Goal: Task Accomplishment & Management: Complete application form

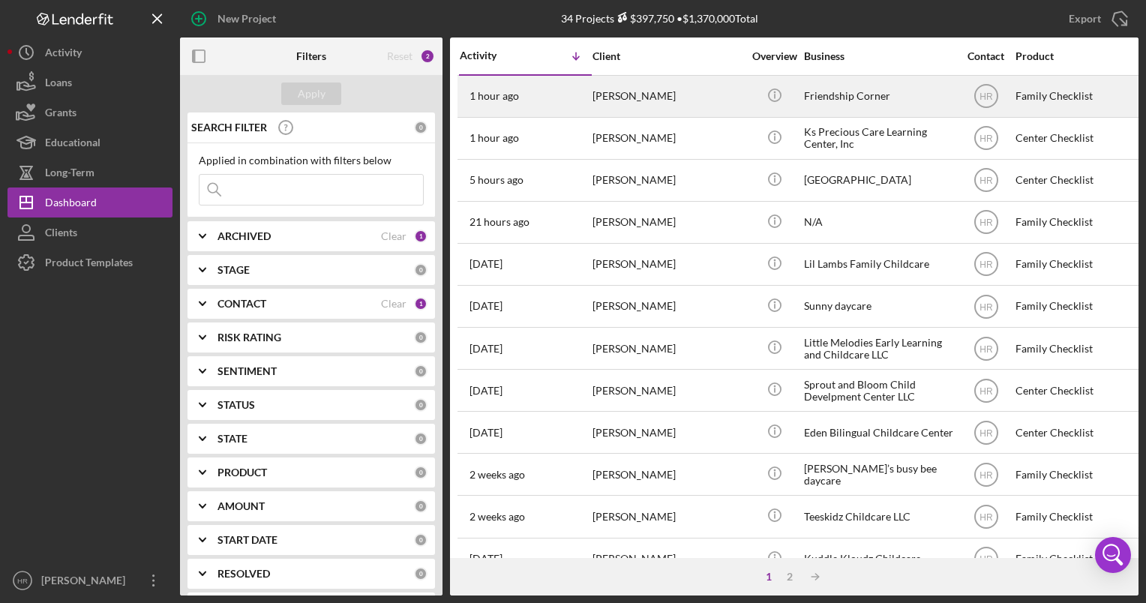
click at [849, 90] on div "Friendship Corner" at bounding box center [879, 97] width 150 height 40
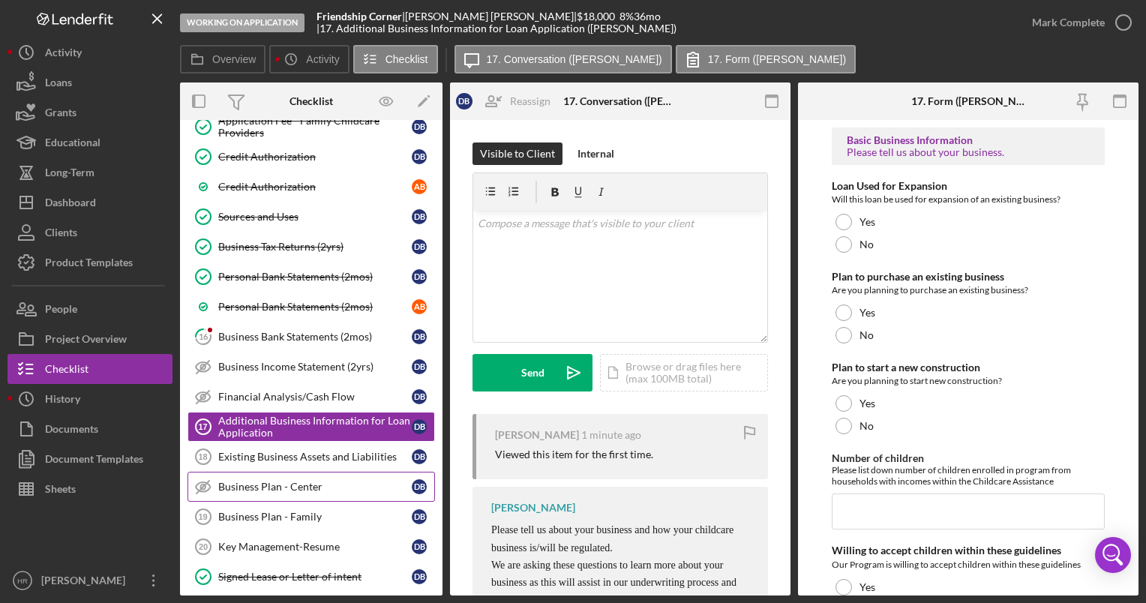
scroll to position [177, 0]
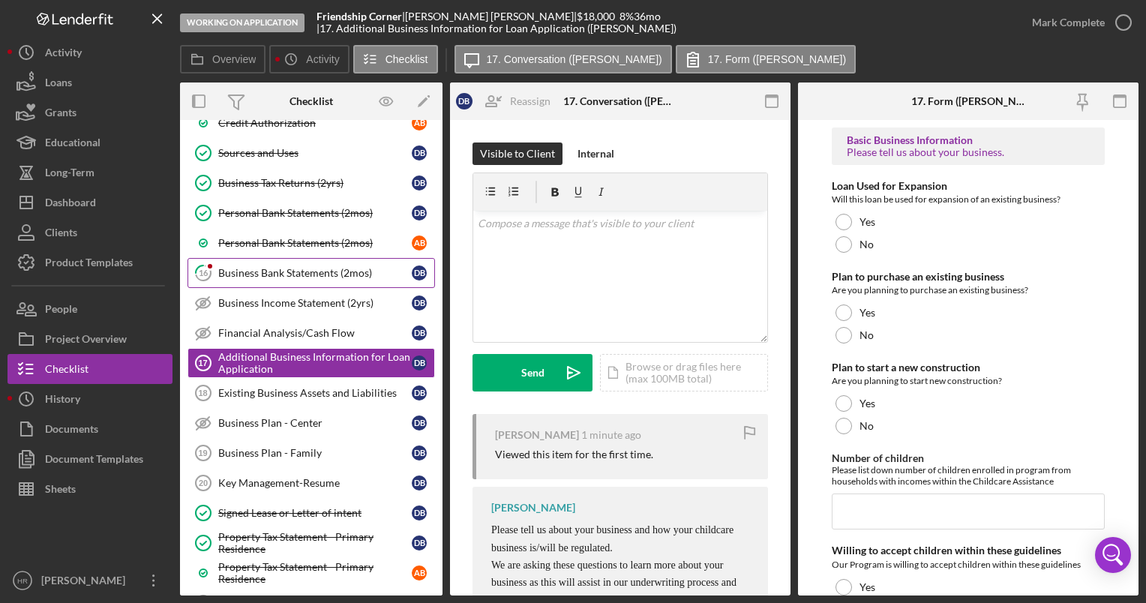
click at [288, 267] on div "Business Bank Statements (2mos)" at bounding box center [315, 273] width 194 height 12
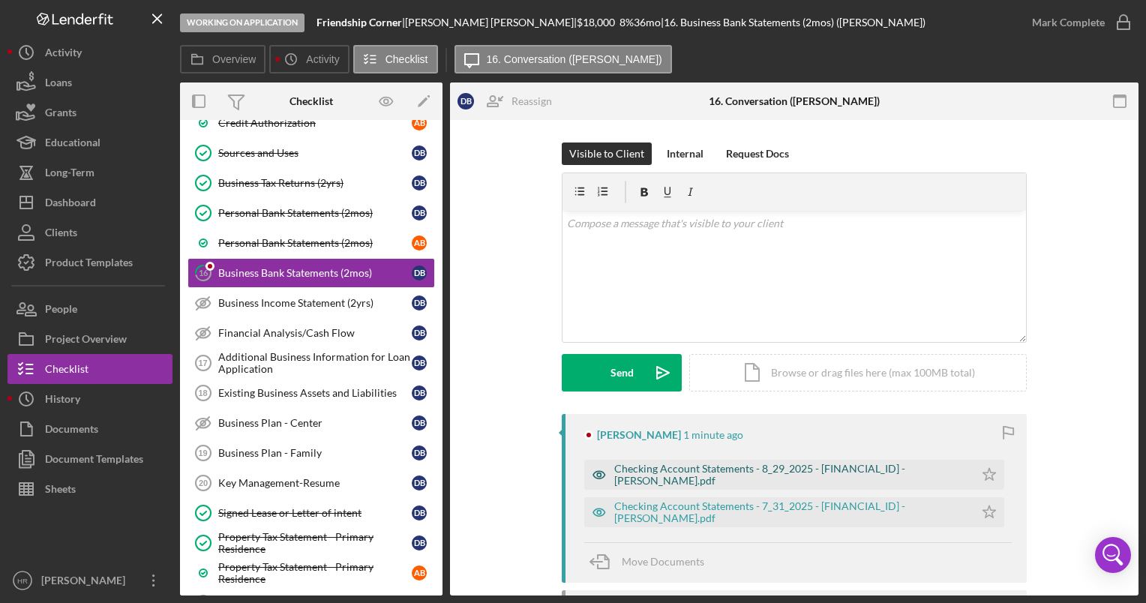
click at [705, 471] on div "Checking Account Statements - 8_29_2025 - [FINANCIAL_ID] - [PERSON_NAME].pdf" at bounding box center [790, 475] width 353 height 24
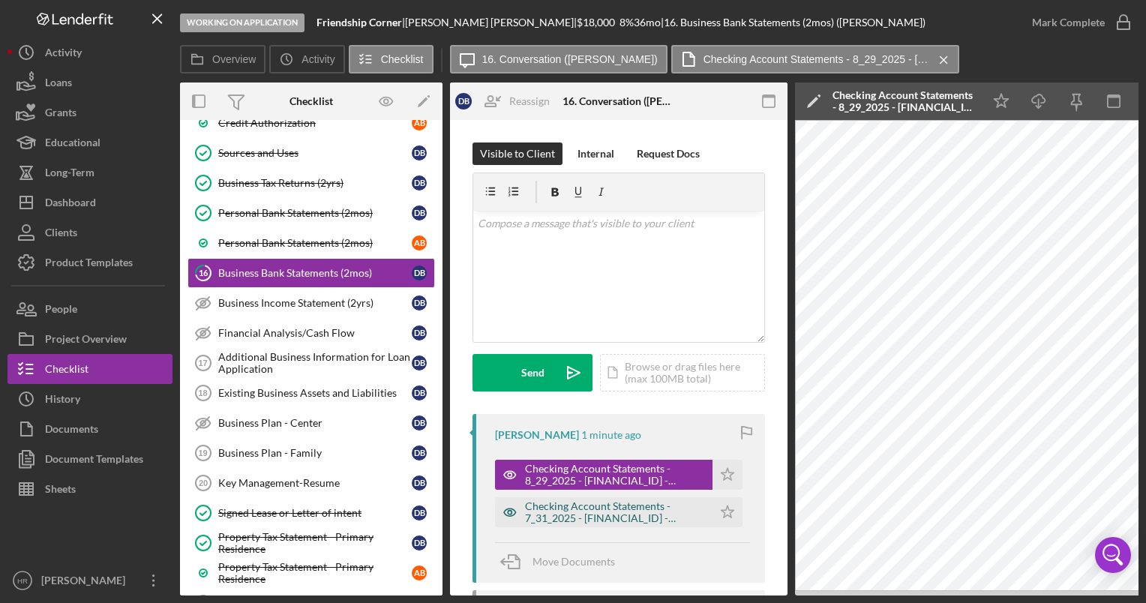
click at [586, 513] on div "Checking Account Statements - 7_31_2025 - [FINANCIAL_ID] - [PERSON_NAME].pdf" at bounding box center [615, 512] width 180 height 24
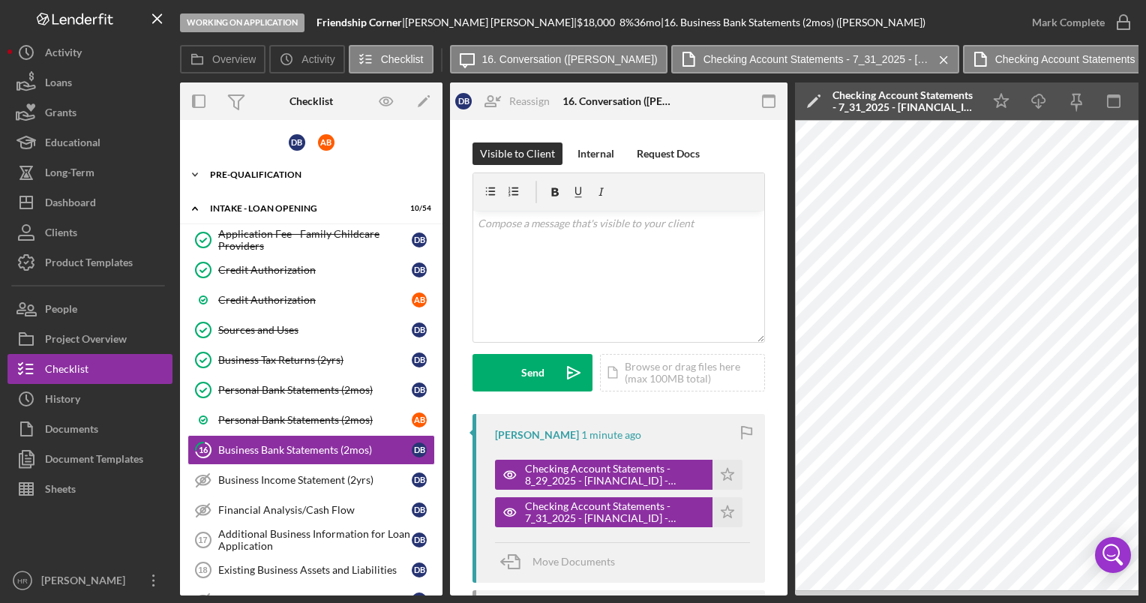
click at [288, 183] on div "Icon/Expander Pre-Qualification 22 / 26" at bounding box center [311, 175] width 263 height 30
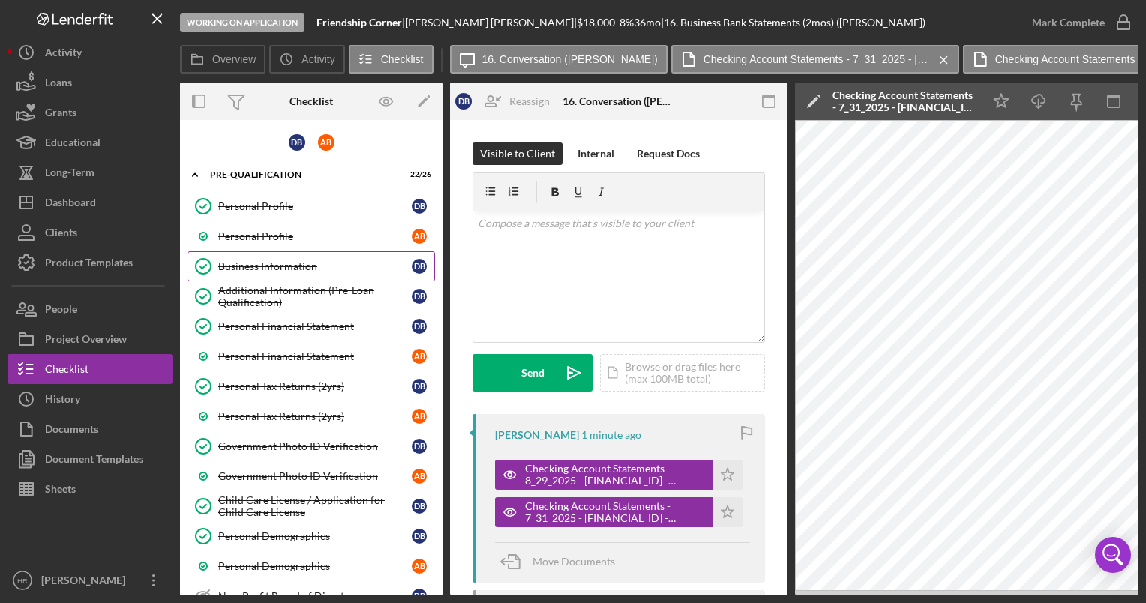
click at [274, 270] on div "Business Information" at bounding box center [315, 266] width 194 height 12
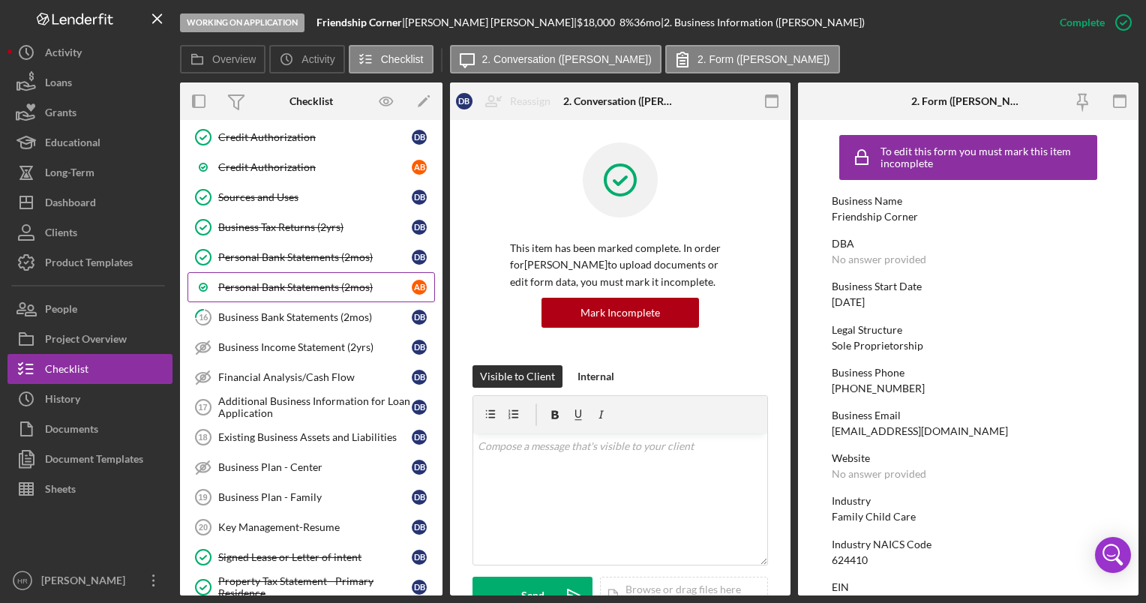
scroll to position [750, 0]
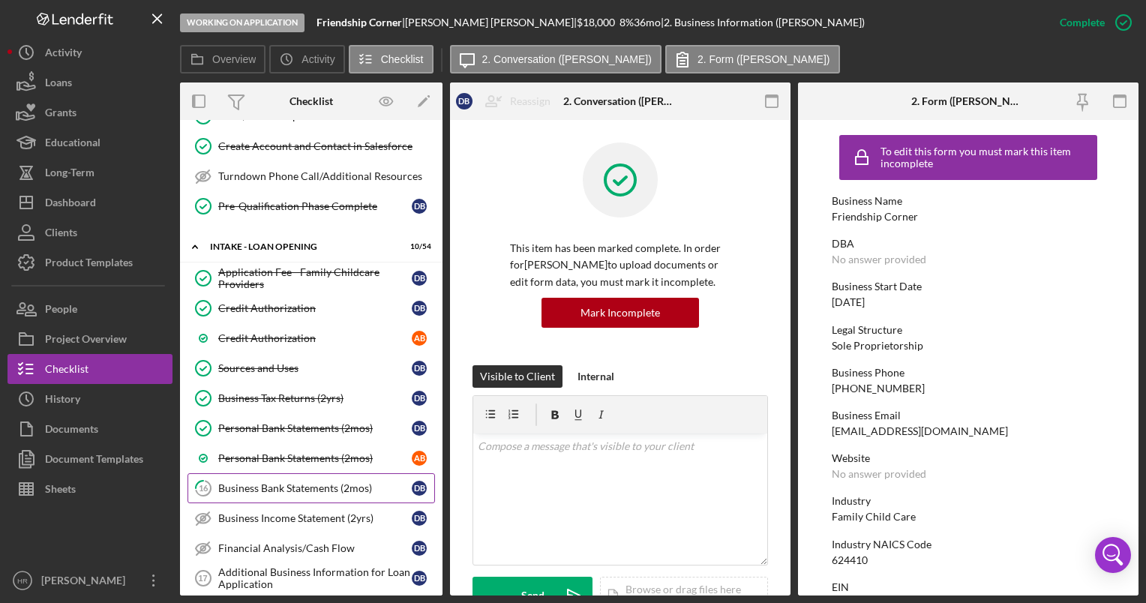
click at [274, 482] on div "Business Bank Statements (2mos)" at bounding box center [315, 488] width 194 height 12
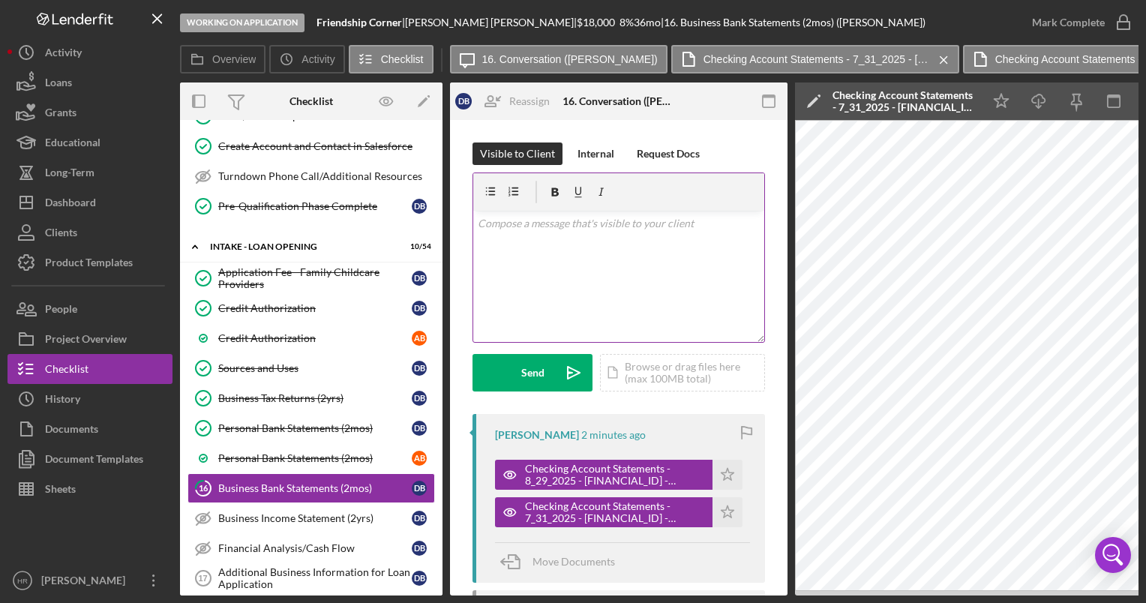
click at [581, 256] on div "v Color teal Color pink Remove color Add row above Add row below Add column bef…" at bounding box center [618, 276] width 291 height 131
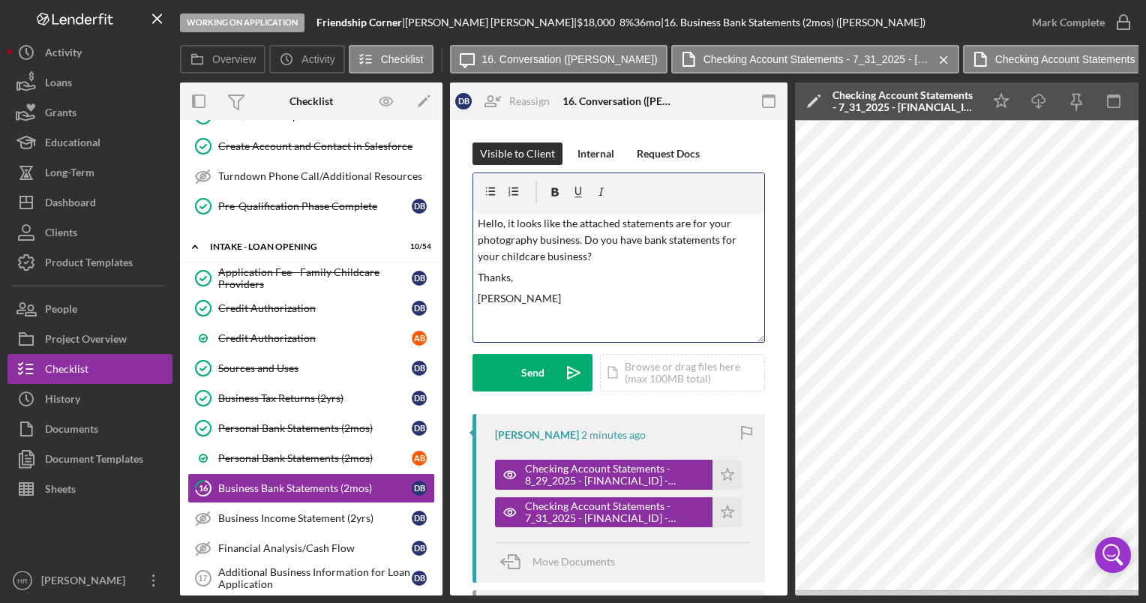
click at [524, 251] on p "Hello, it looks like the attached statements are for your photography business.…" at bounding box center [619, 240] width 283 height 50
click at [539, 375] on div "Send" at bounding box center [532, 373] width 23 height 38
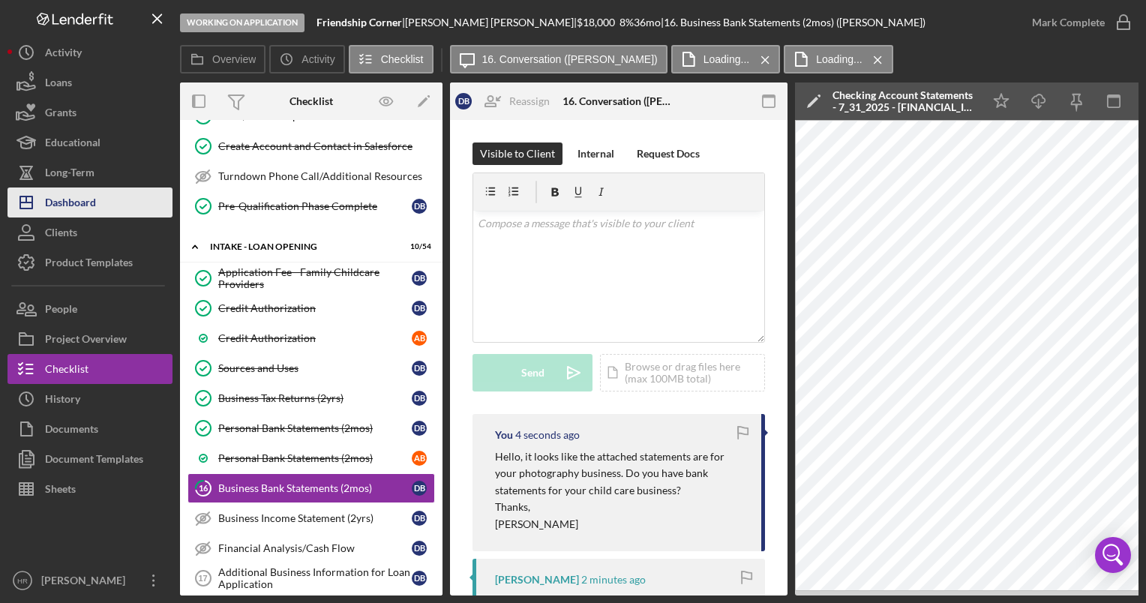
click at [114, 209] on button "Icon/Dashboard Dashboard" at bounding box center [90, 203] width 165 height 30
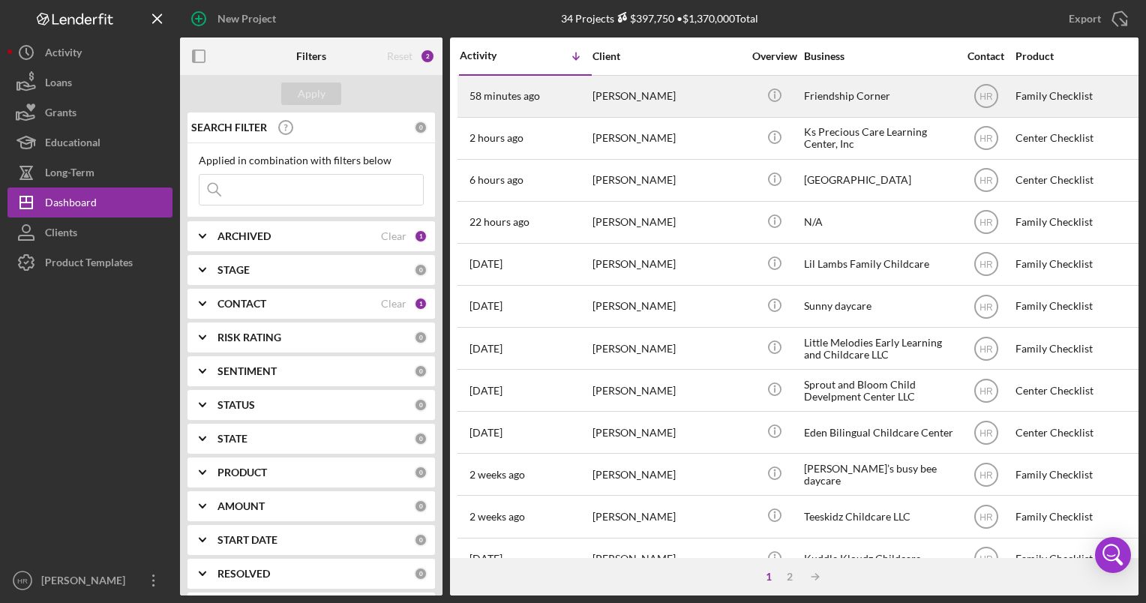
click at [825, 98] on div "Friendship Corner" at bounding box center [879, 97] width 150 height 40
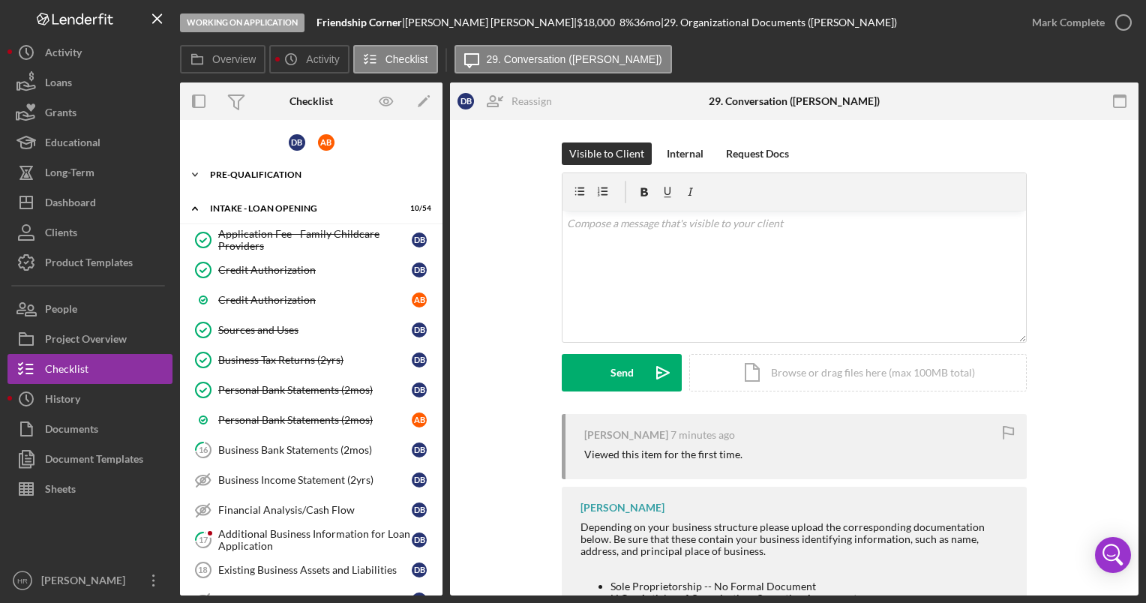
click at [274, 181] on div "Icon/Expander Pre-Qualification 22 / 26" at bounding box center [311, 175] width 263 height 30
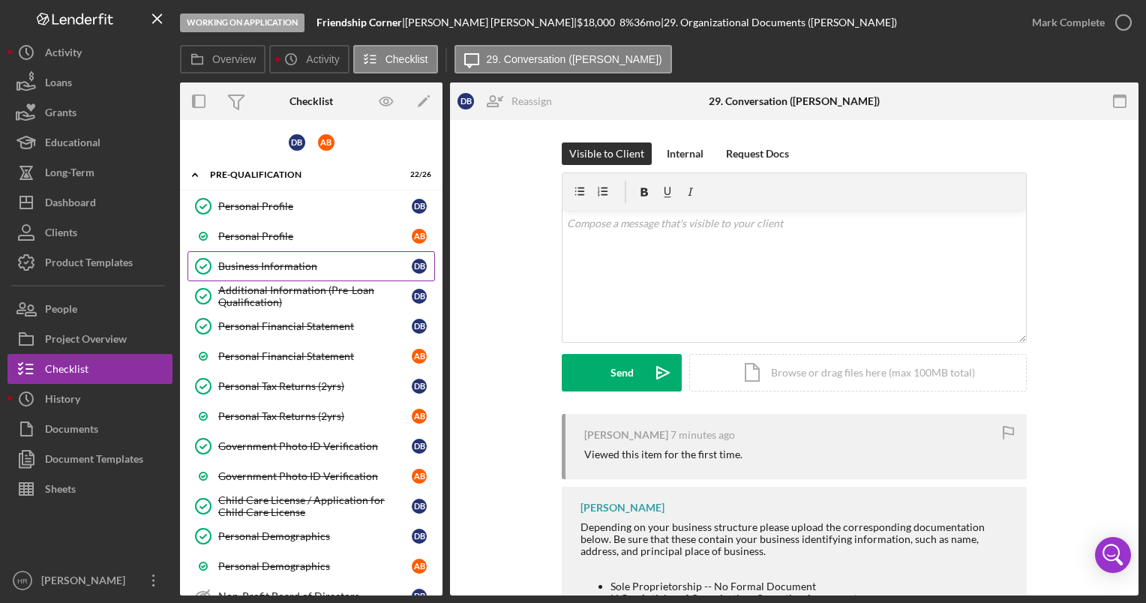
click at [272, 264] on div "Business Information" at bounding box center [315, 266] width 194 height 12
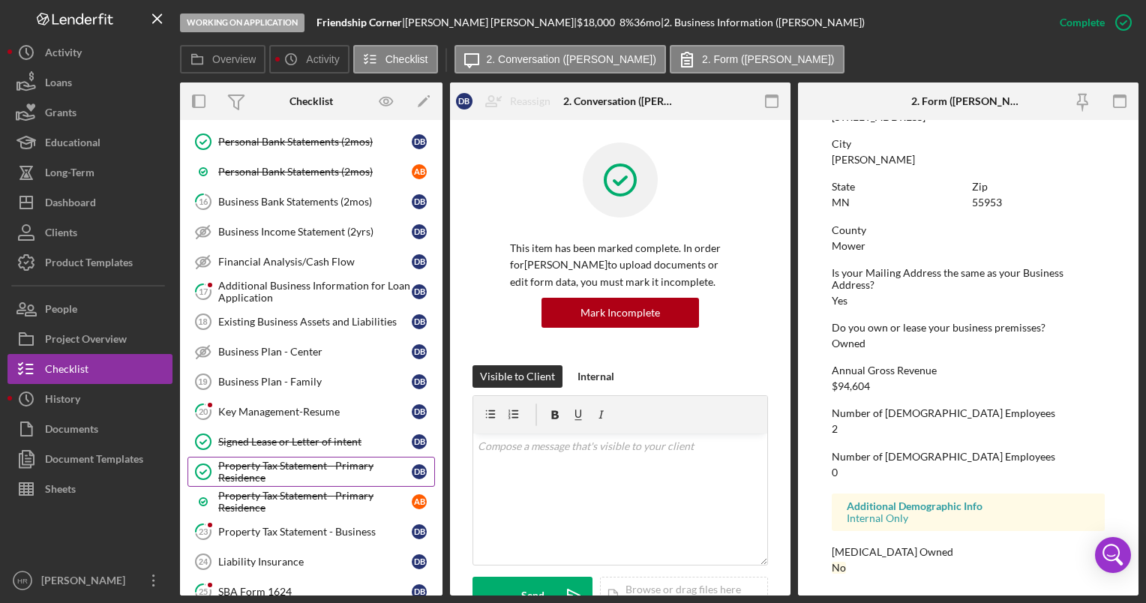
scroll to position [1125, 0]
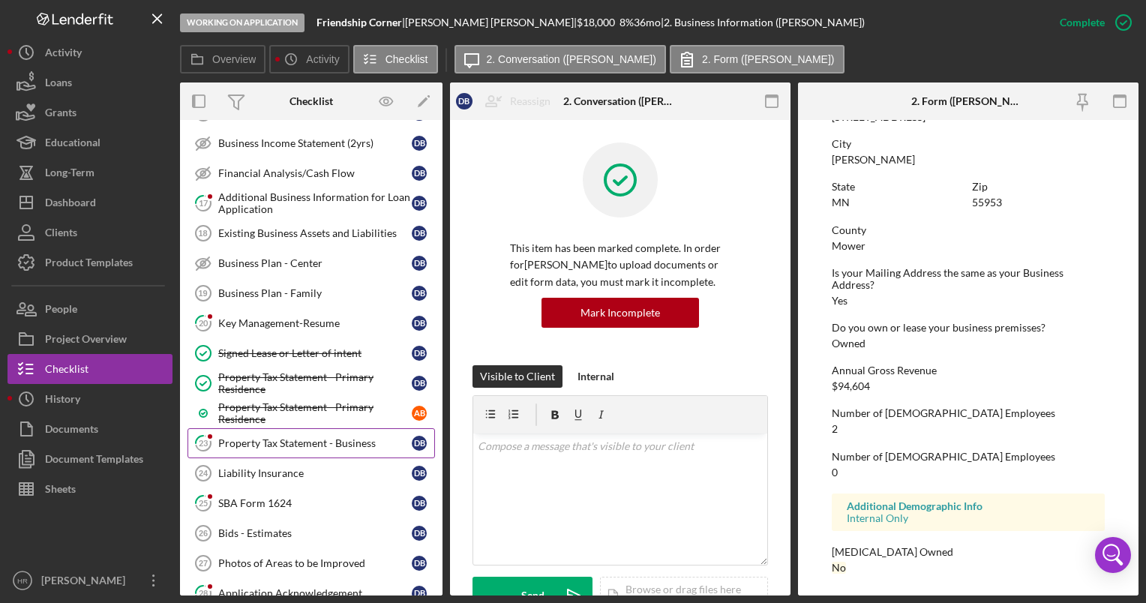
click at [265, 437] on div "Property Tax Statement - Business" at bounding box center [315, 443] width 194 height 12
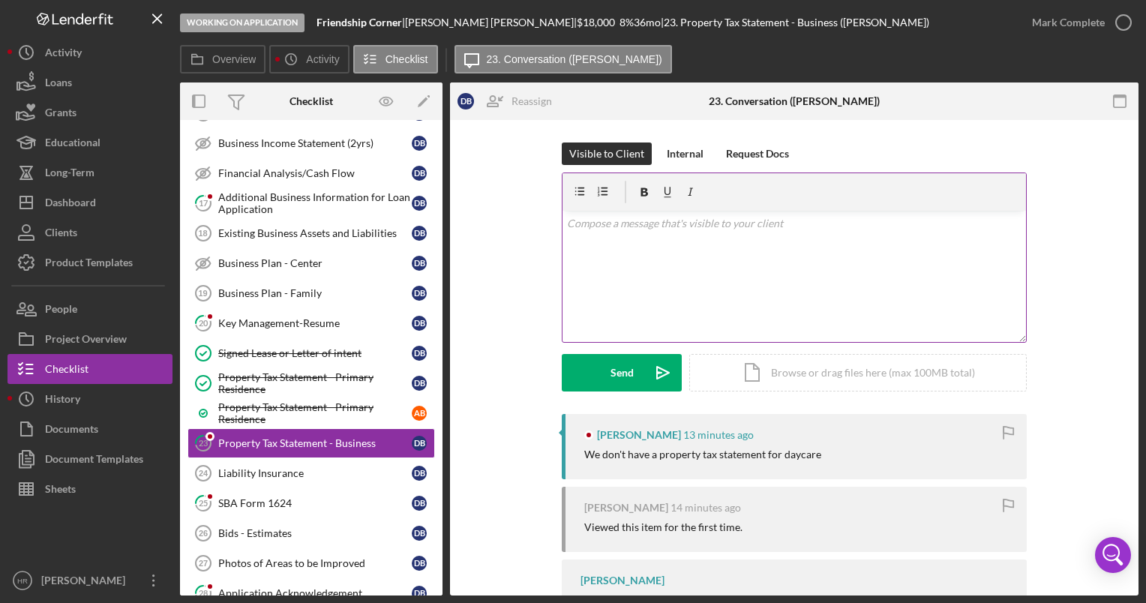
click at [678, 262] on div "v Color teal Color pink Remove color Add row above Add row below Add column bef…" at bounding box center [795, 276] width 464 height 131
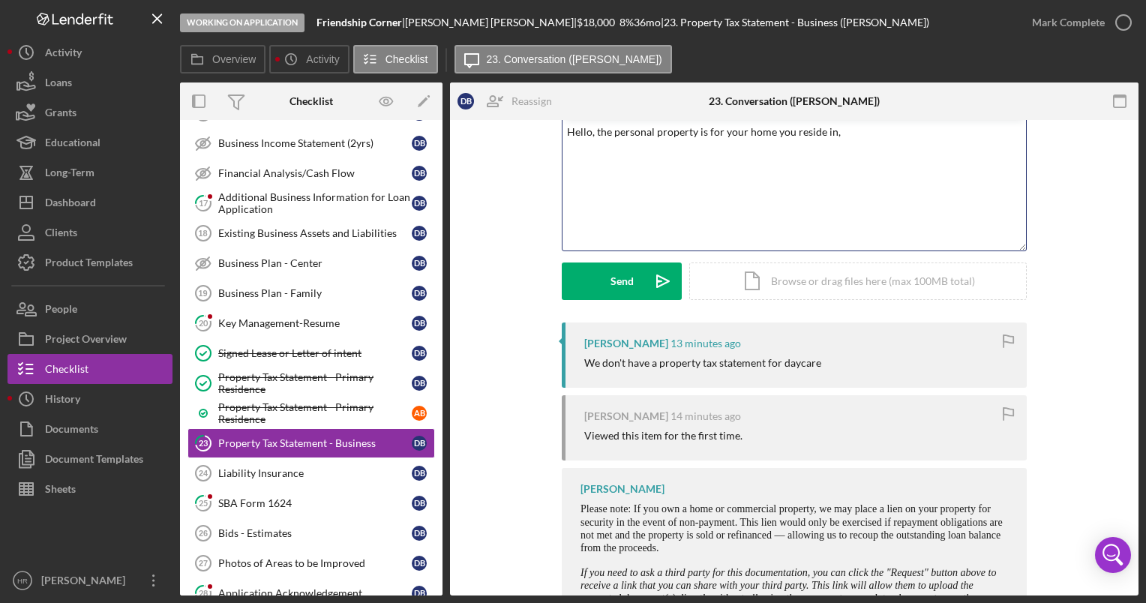
scroll to position [168, 0]
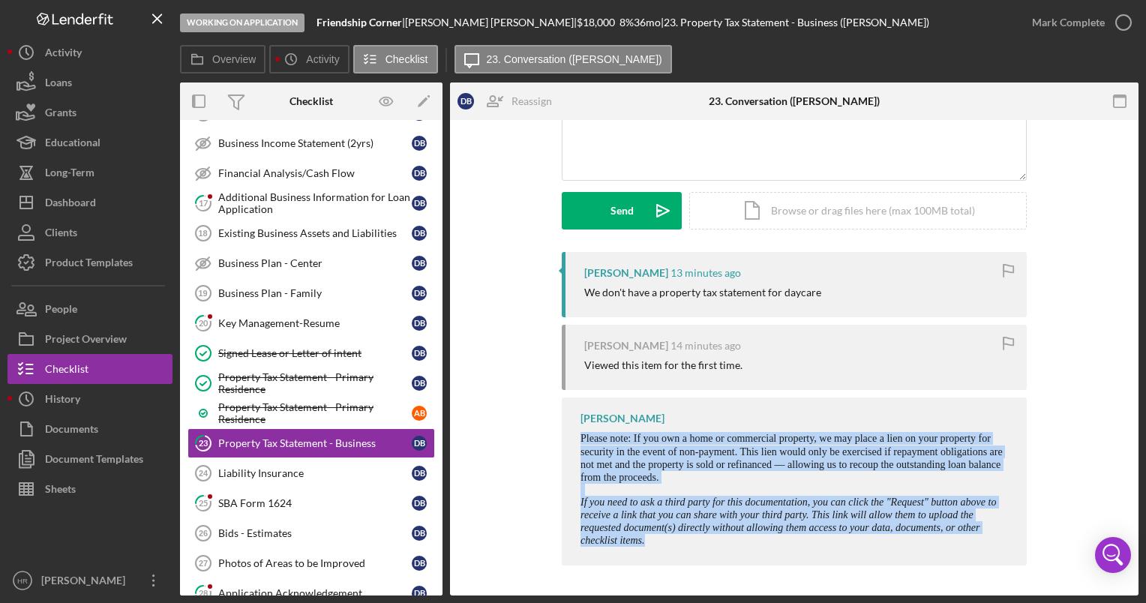
drag, startPoint x: 574, startPoint y: 425, endPoint x: 966, endPoint y: 546, distance: 410.8
click at [966, 546] on div "[PERSON_NAME] Please note: If you own a home or commercial property, we may pla…" at bounding box center [794, 482] width 465 height 168
drag, startPoint x: 846, startPoint y: 521, endPoint x: 720, endPoint y: 518, distance: 126.1
click at [733, 520] on em "If you need to ask a third party for this documentation, you can click the "Req…" at bounding box center [789, 522] width 416 height 50
click at [639, 473] on span "Please note: If you own a home or commercial property, we may place a lien on y…" at bounding box center [792, 458] width 422 height 50
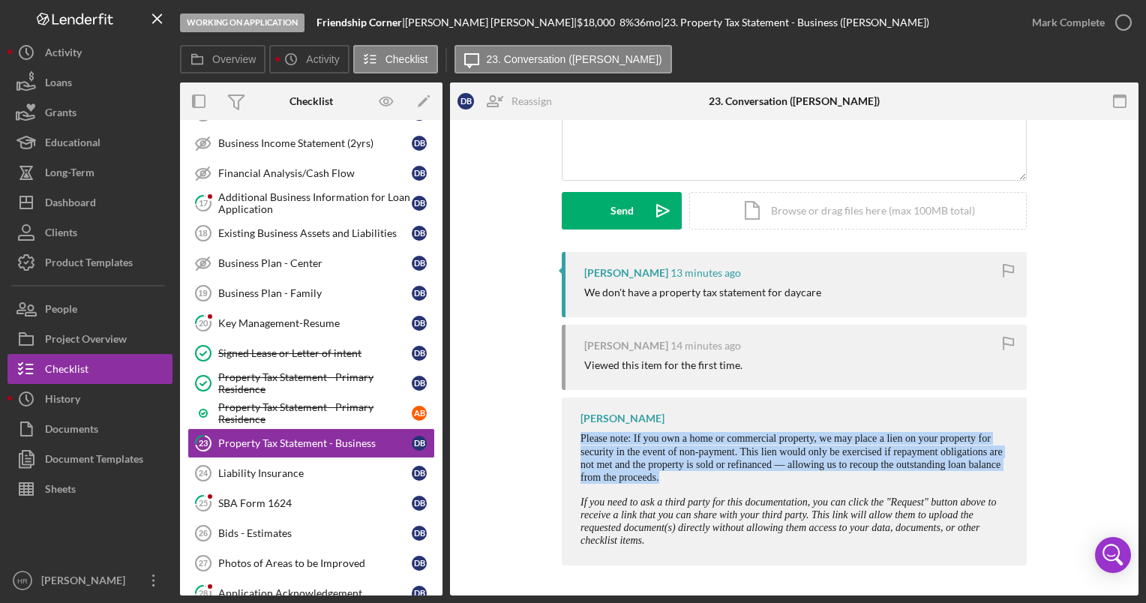
drag, startPoint x: 577, startPoint y: 427, endPoint x: 729, endPoint y: 483, distance: 162.4
click at [729, 483] on div "[PERSON_NAME] Please note: If you own a home or commercial property, we may pla…" at bounding box center [794, 482] width 465 height 168
drag, startPoint x: 729, startPoint y: 483, endPoint x: 723, endPoint y: 462, distance: 21.8
copy span "Please note: If you own a home or commercial property, we may place a lien on y…"
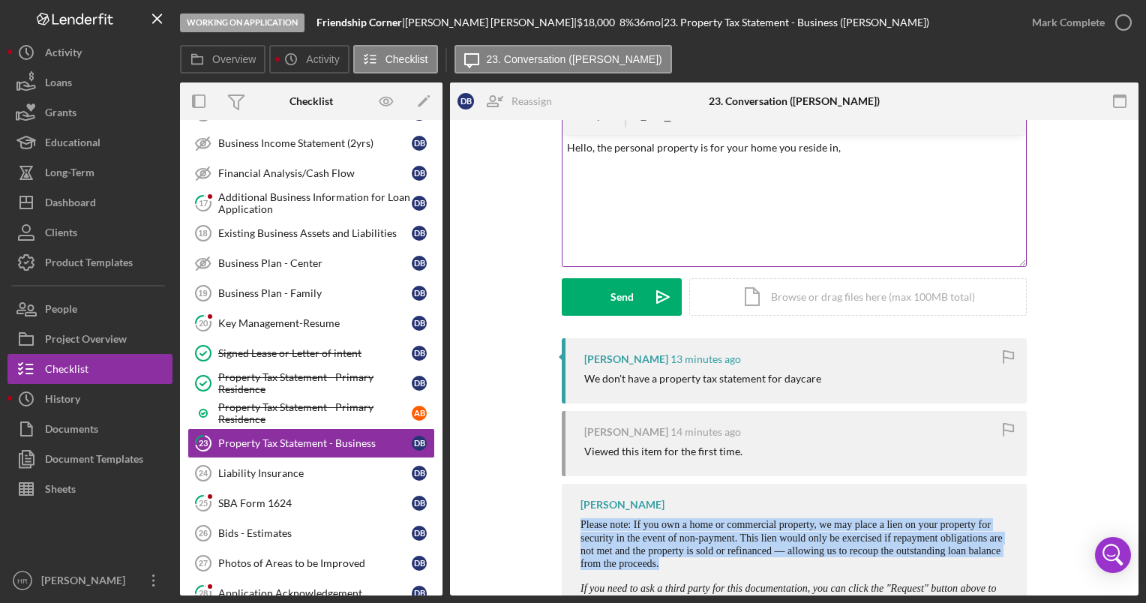
scroll to position [0, 0]
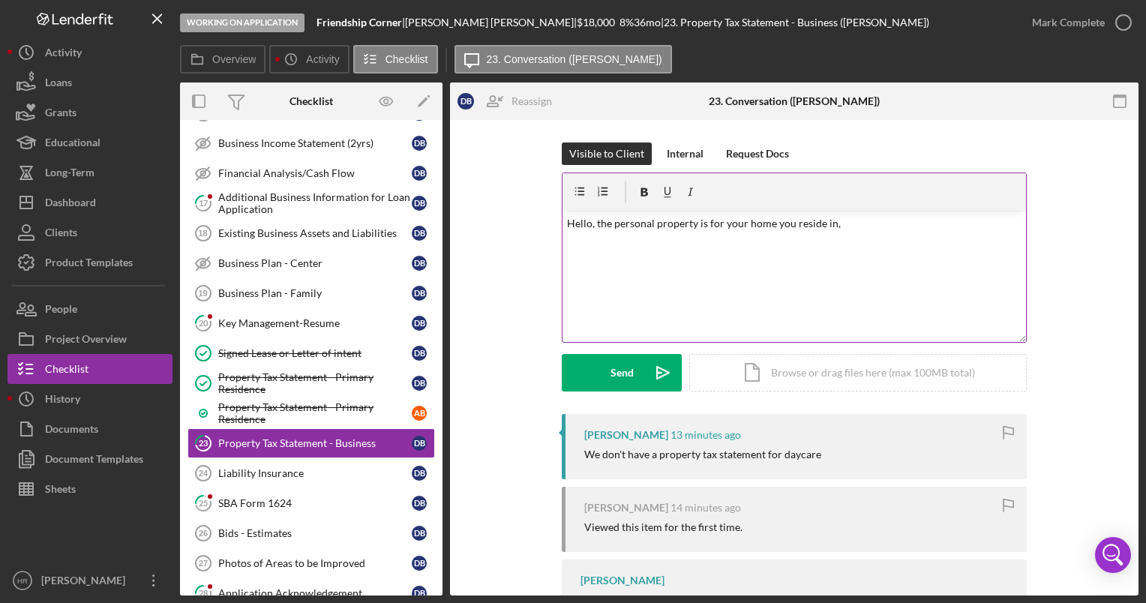
click at [845, 224] on p "Hello, the personal property is for your home you reside in," at bounding box center [794, 223] width 455 height 17
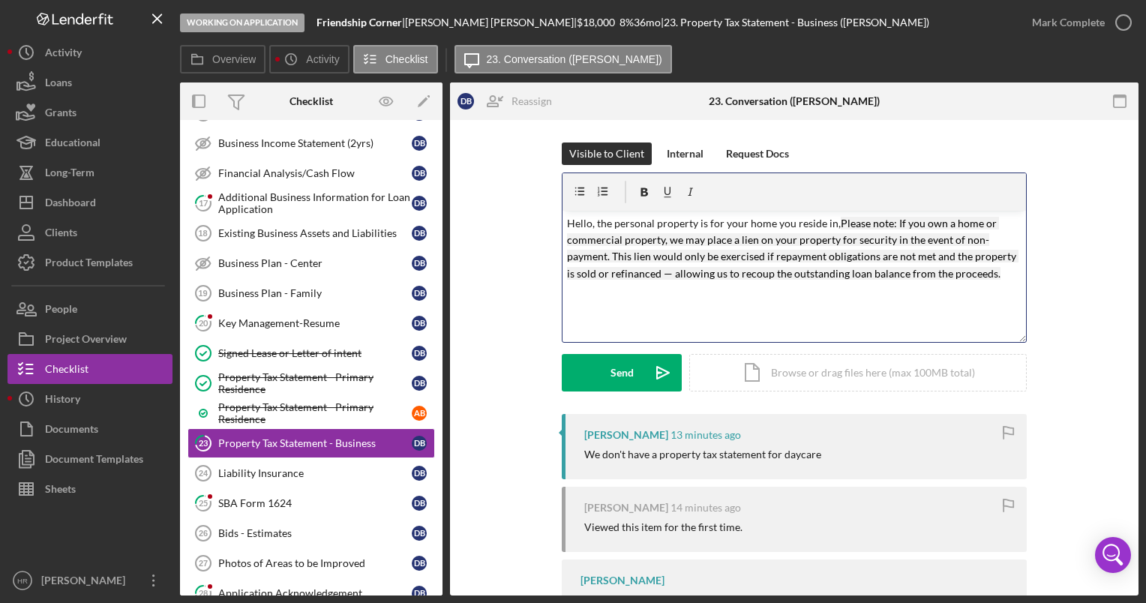
click at [834, 222] on mark "Please note: If you own a home or commercial property, we may place a lien on y…" at bounding box center [793, 248] width 452 height 63
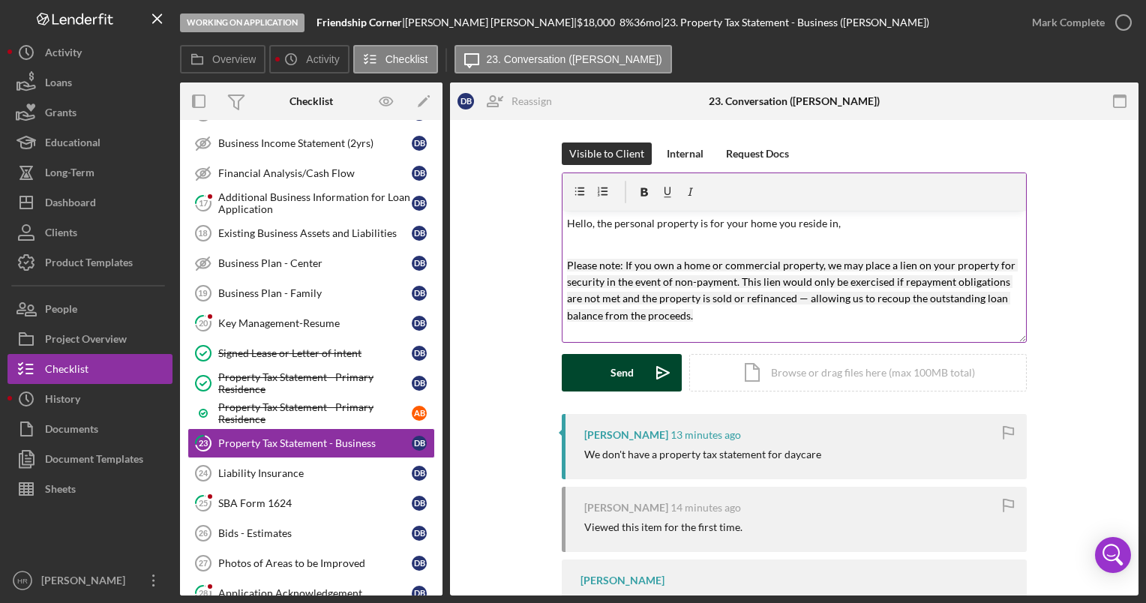
click at [630, 369] on div "Send" at bounding box center [622, 373] width 23 height 38
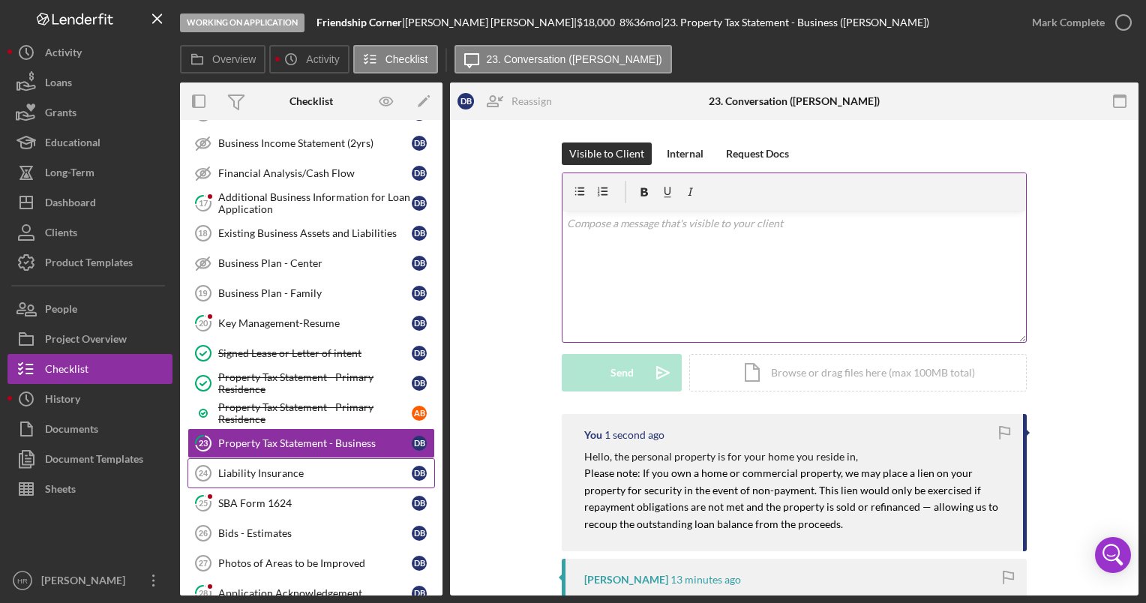
drag, startPoint x: 237, startPoint y: 486, endPoint x: 319, endPoint y: 458, distance: 86.6
click at [243, 497] on div "SBA Form 1624" at bounding box center [315, 503] width 194 height 12
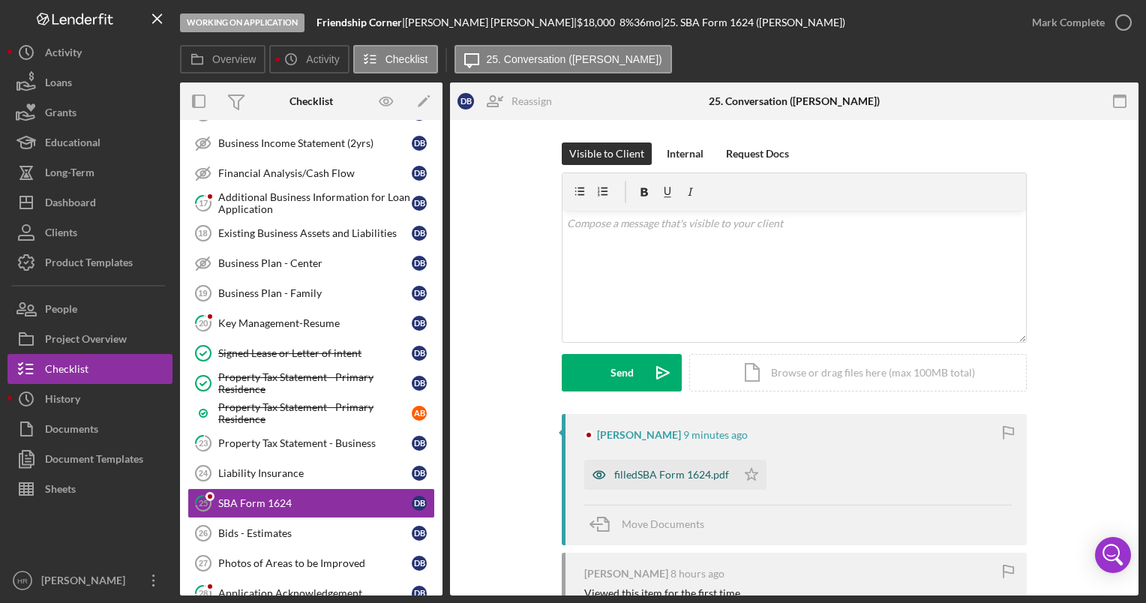
click at [652, 465] on div "filledSBA Form 1624.pdf" at bounding box center [660, 475] width 152 height 30
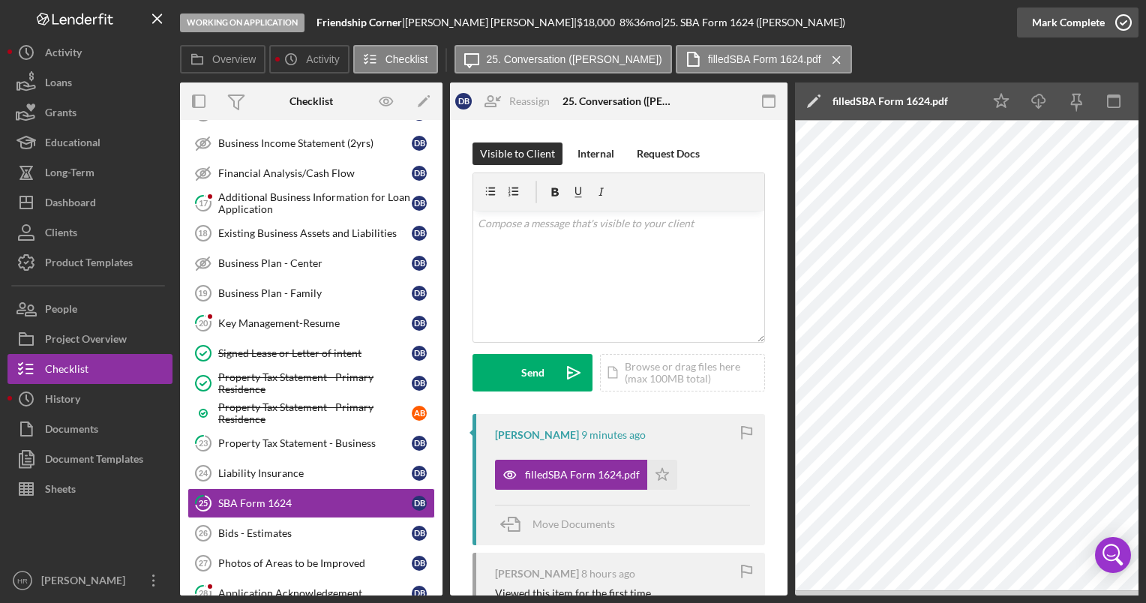
click at [1122, 23] on icon "button" at bounding box center [1124, 23] width 38 height 38
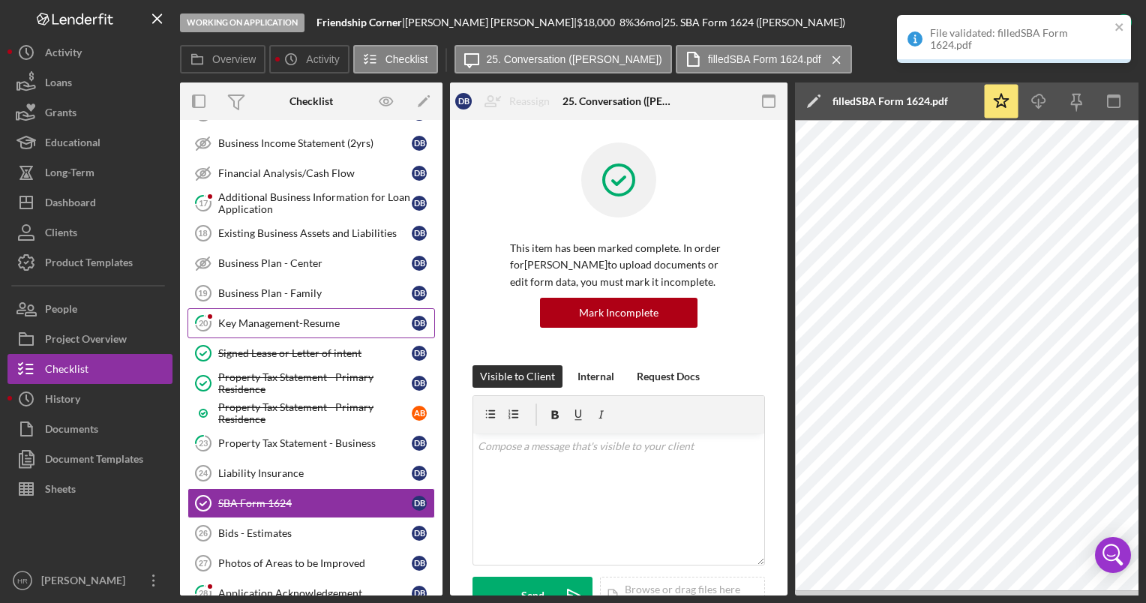
click at [295, 317] on div "Key Management-Resume" at bounding box center [315, 323] width 194 height 12
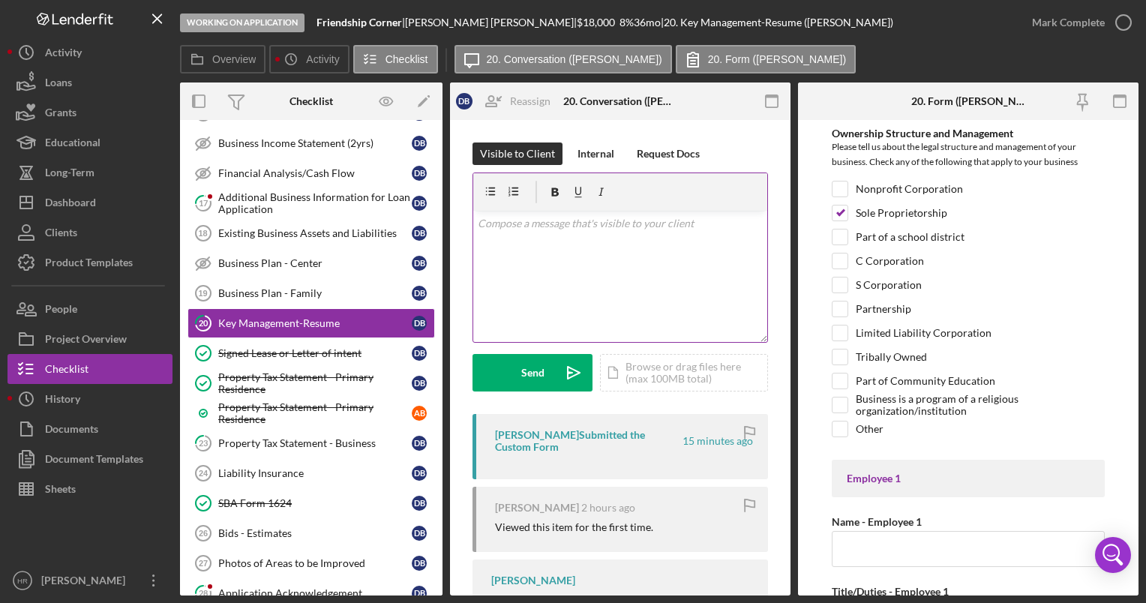
click at [561, 248] on div "v Color teal Color pink Remove color Add row above Add row below Add column bef…" at bounding box center [620, 276] width 294 height 131
click at [572, 246] on p "Hello, thank you for completing the form however can you upload you" at bounding box center [621, 232] width 286 height 34
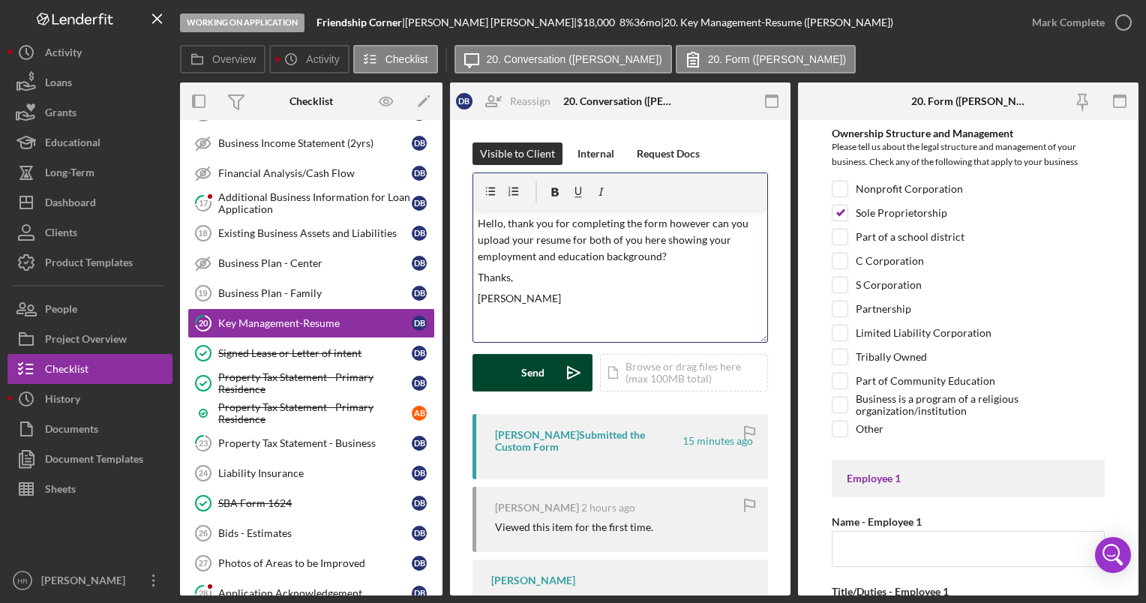
click at [522, 368] on div "Send" at bounding box center [532, 373] width 23 height 38
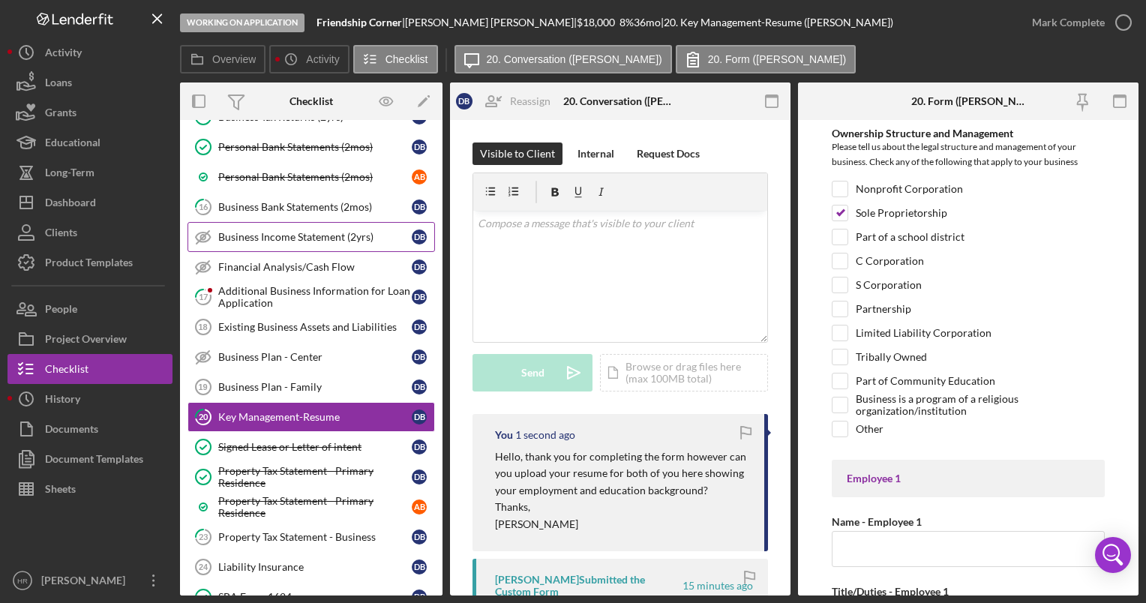
scroll to position [900, 0]
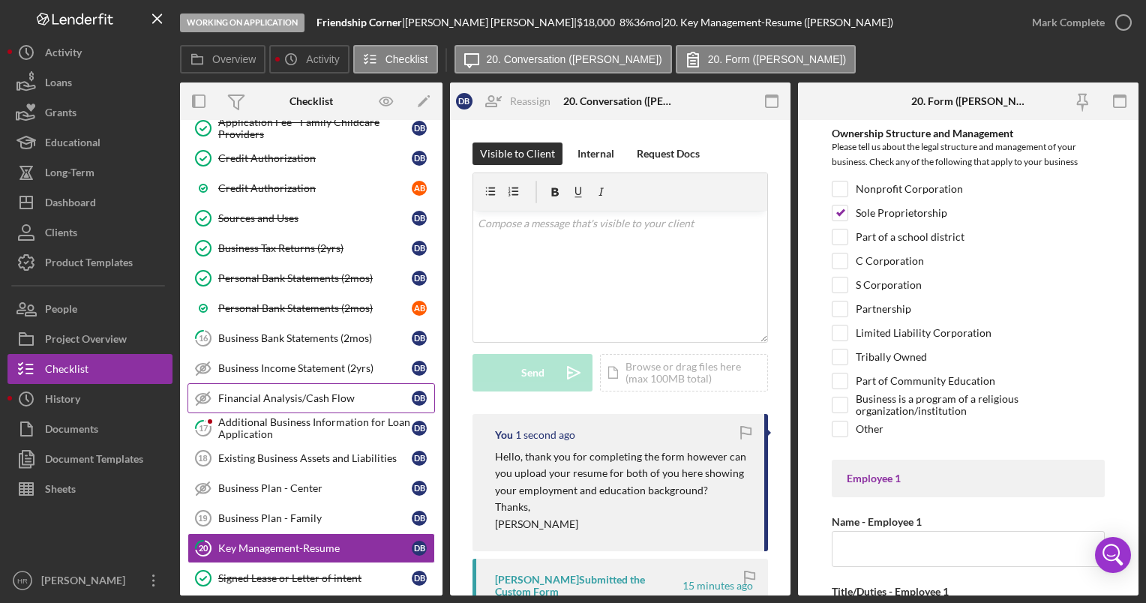
drag, startPoint x: 277, startPoint y: 416, endPoint x: 340, endPoint y: 398, distance: 65.3
click at [278, 416] on div "Additional Business Information for Loan Application" at bounding box center [315, 428] width 194 height 24
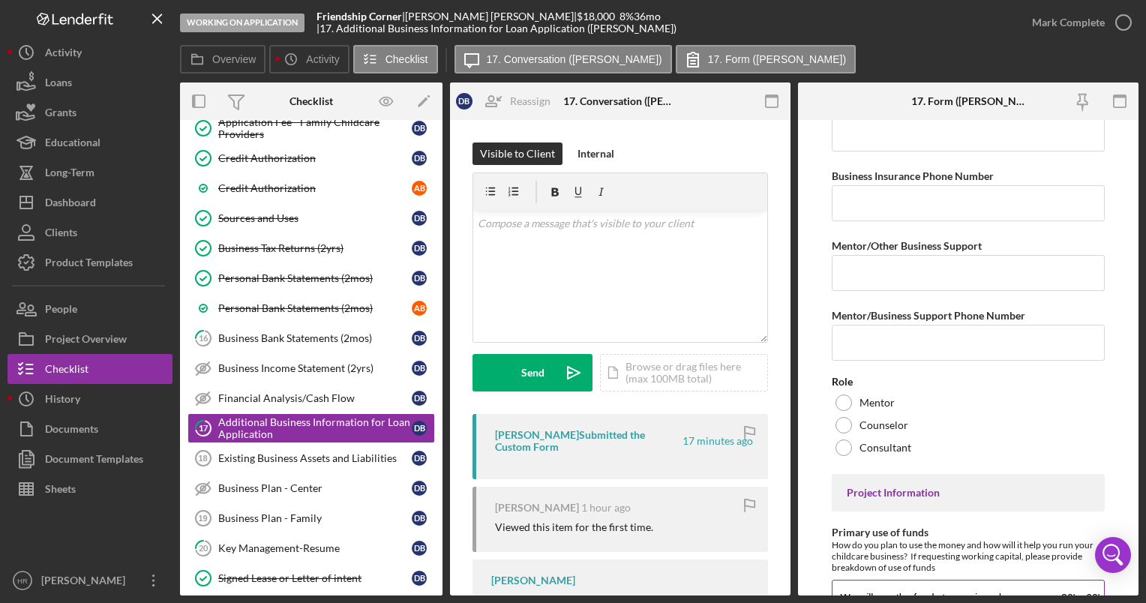
scroll to position [4412, 0]
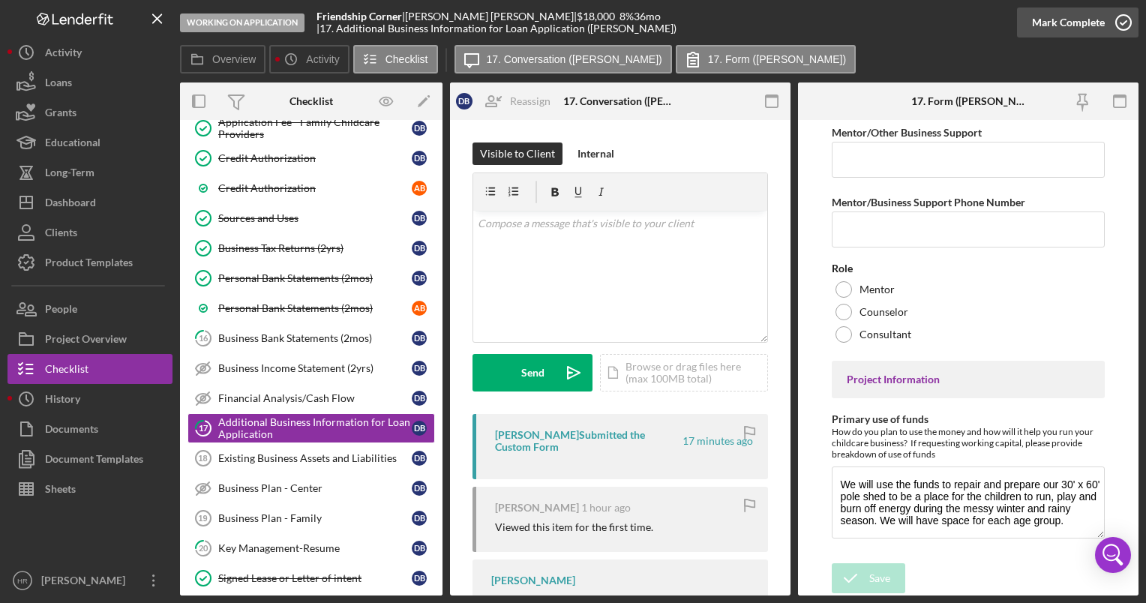
click at [1119, 27] on icon "button" at bounding box center [1124, 23] width 38 height 38
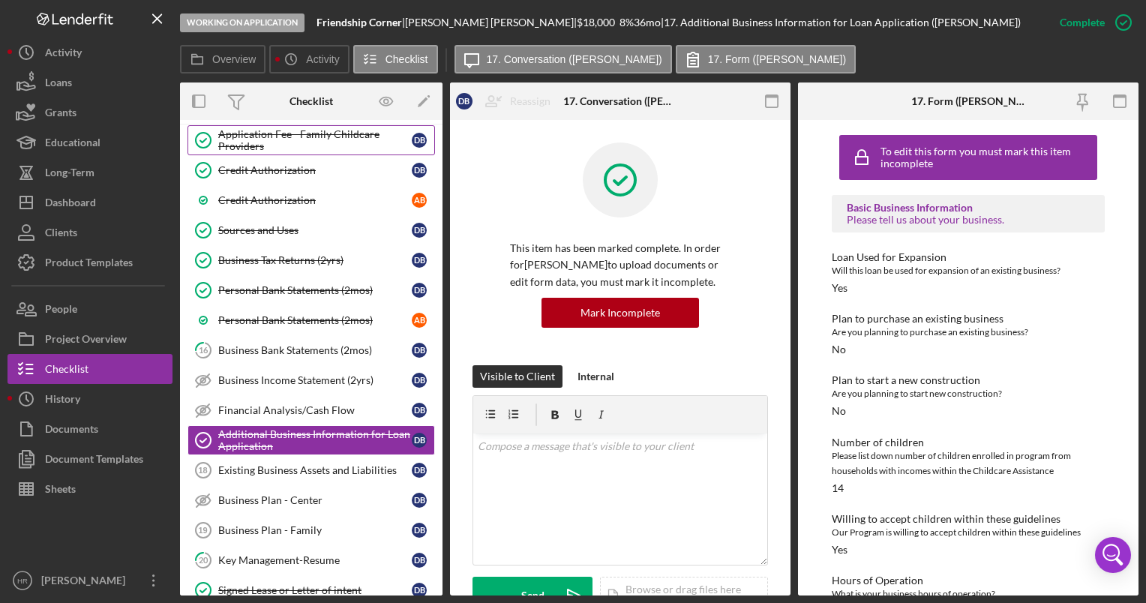
scroll to position [900, 0]
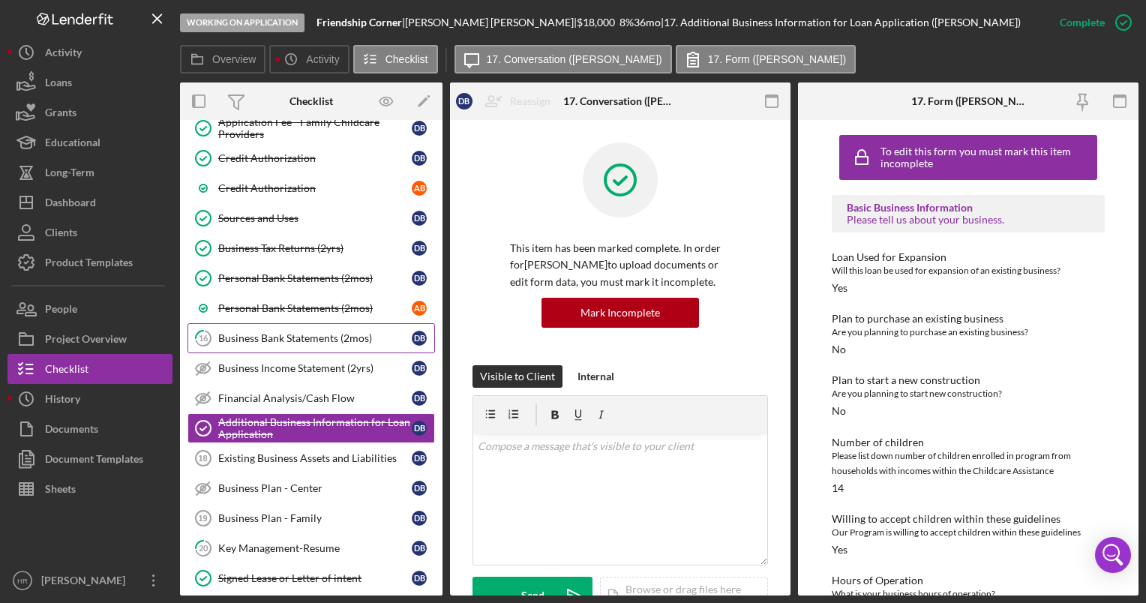
click at [270, 332] on div "Business Bank Statements (2mos)" at bounding box center [315, 338] width 194 height 12
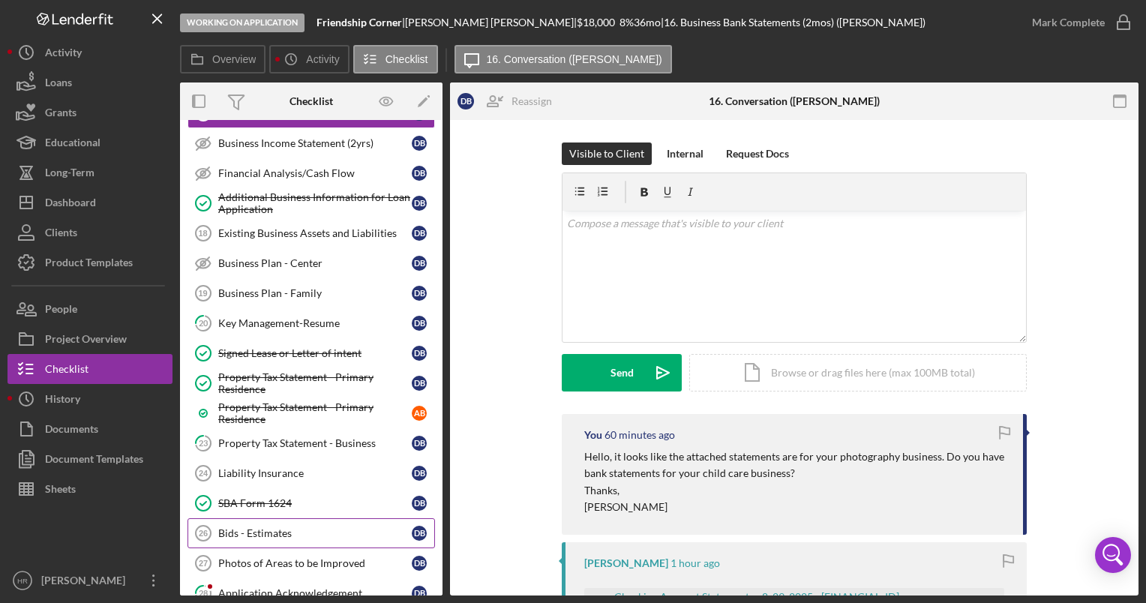
scroll to position [1200, 0]
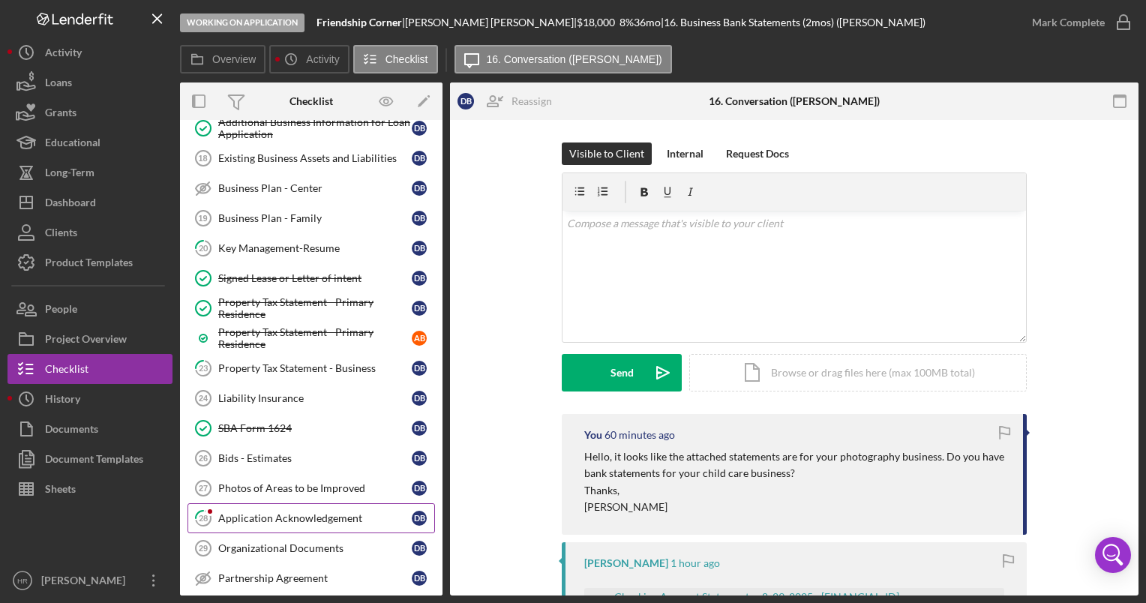
click at [249, 512] on div "Application Acknowledgement" at bounding box center [315, 518] width 194 height 12
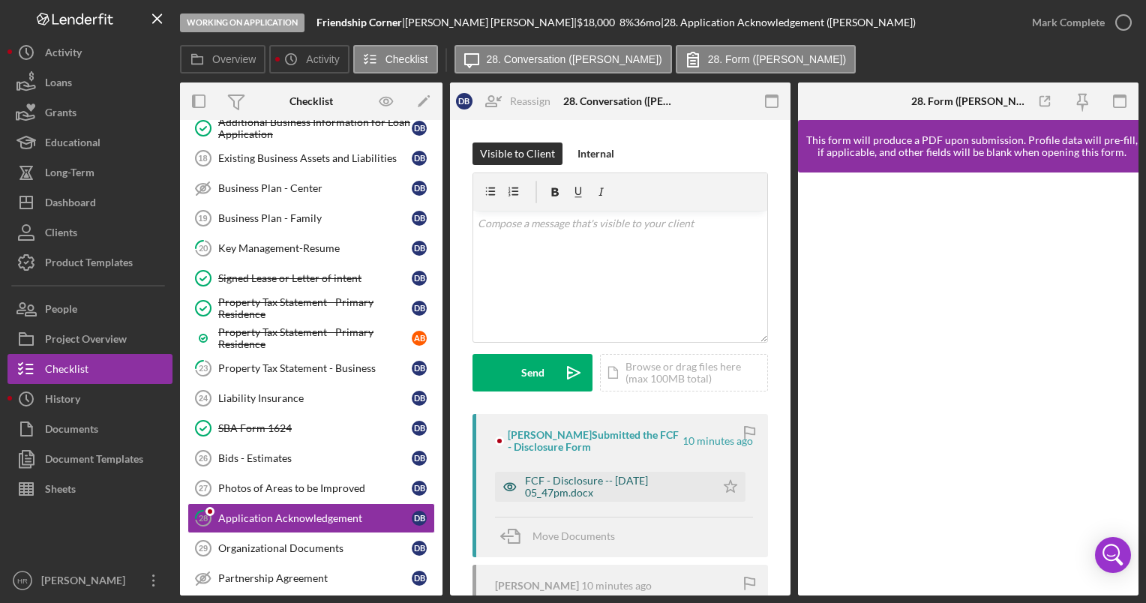
click at [565, 495] on div "FCF - Disclosure -- [DATE] 05_47pm.docx" at bounding box center [616, 487] width 183 height 24
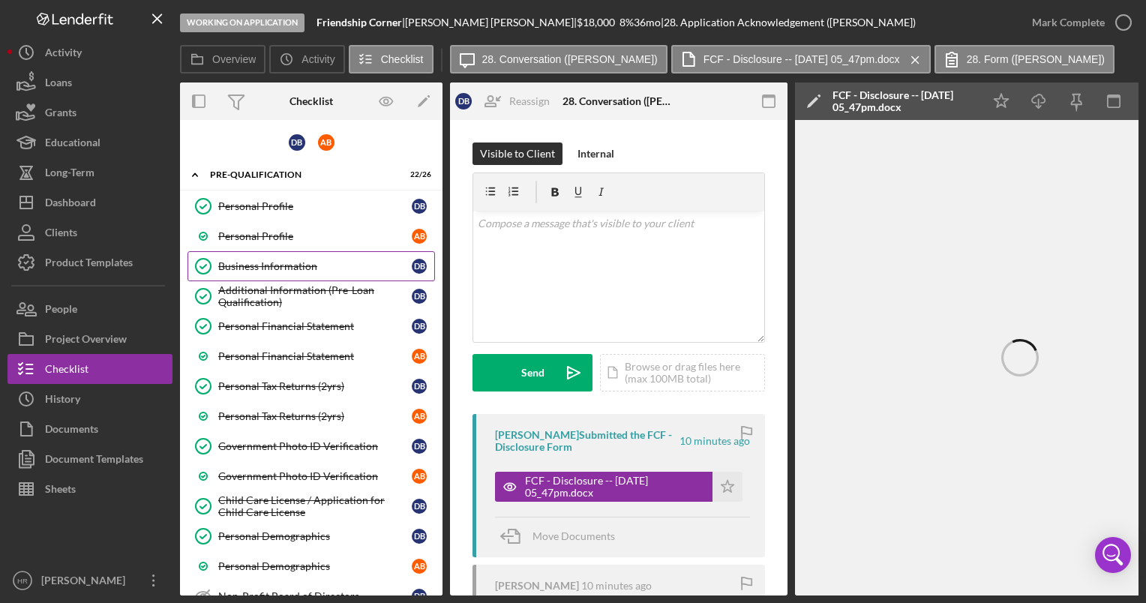
click at [236, 266] on div "Business Information" at bounding box center [315, 266] width 194 height 12
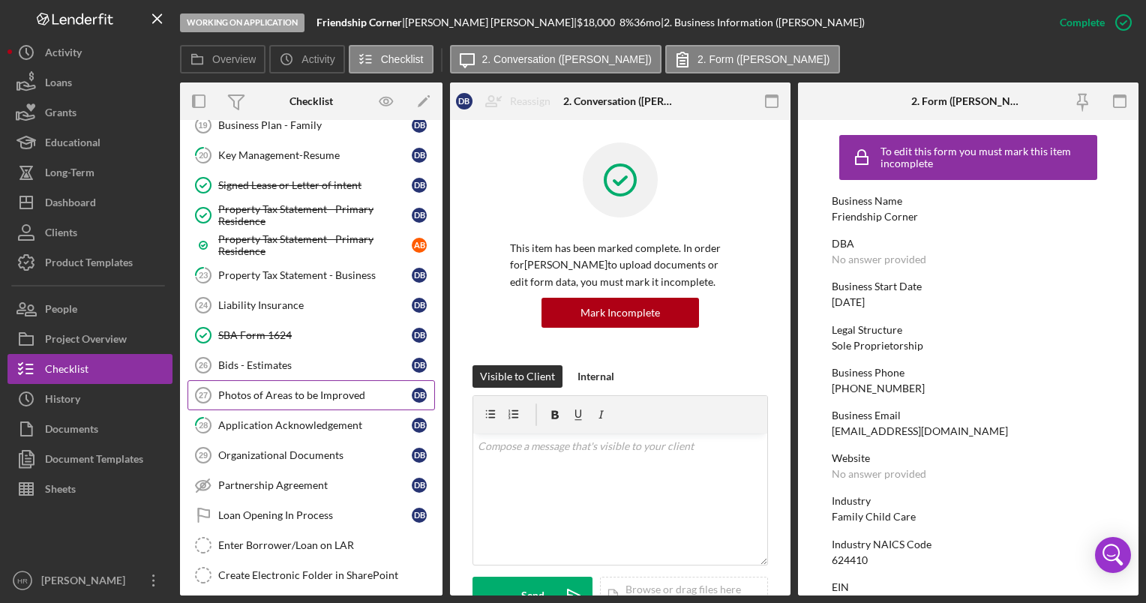
scroll to position [1200, 0]
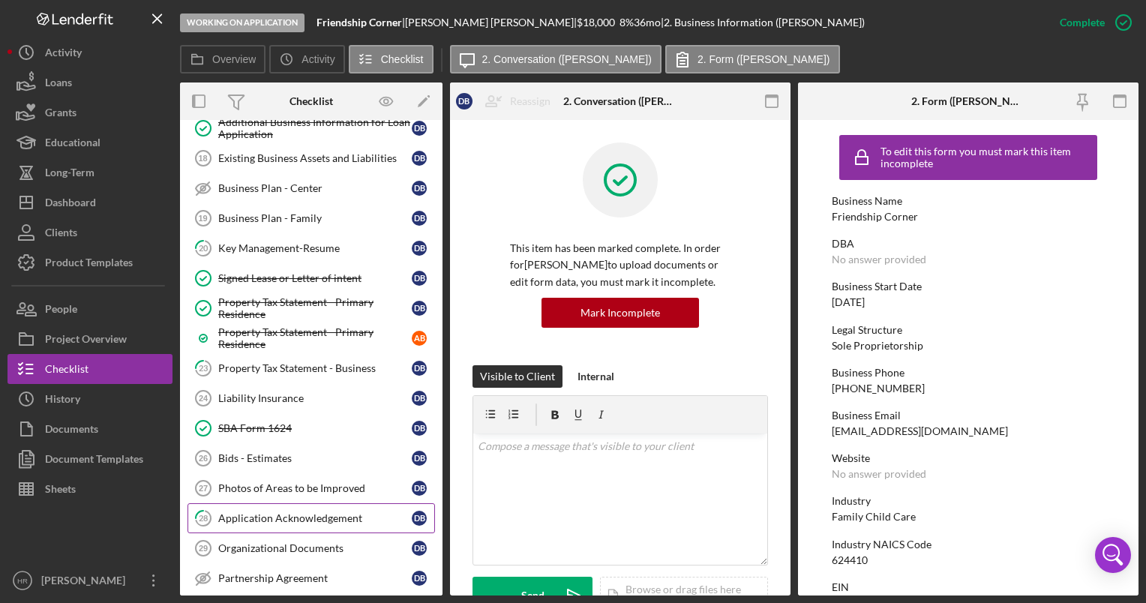
click at [243, 512] on div "Application Acknowledgement" at bounding box center [315, 518] width 194 height 12
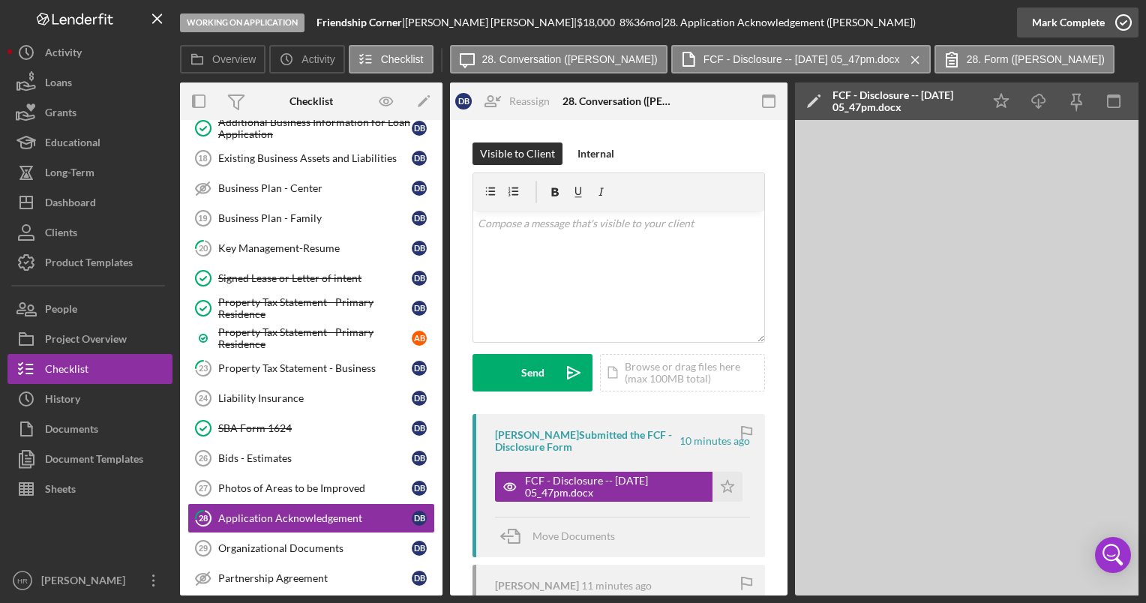
click at [1125, 21] on icon "button" at bounding box center [1124, 23] width 38 height 38
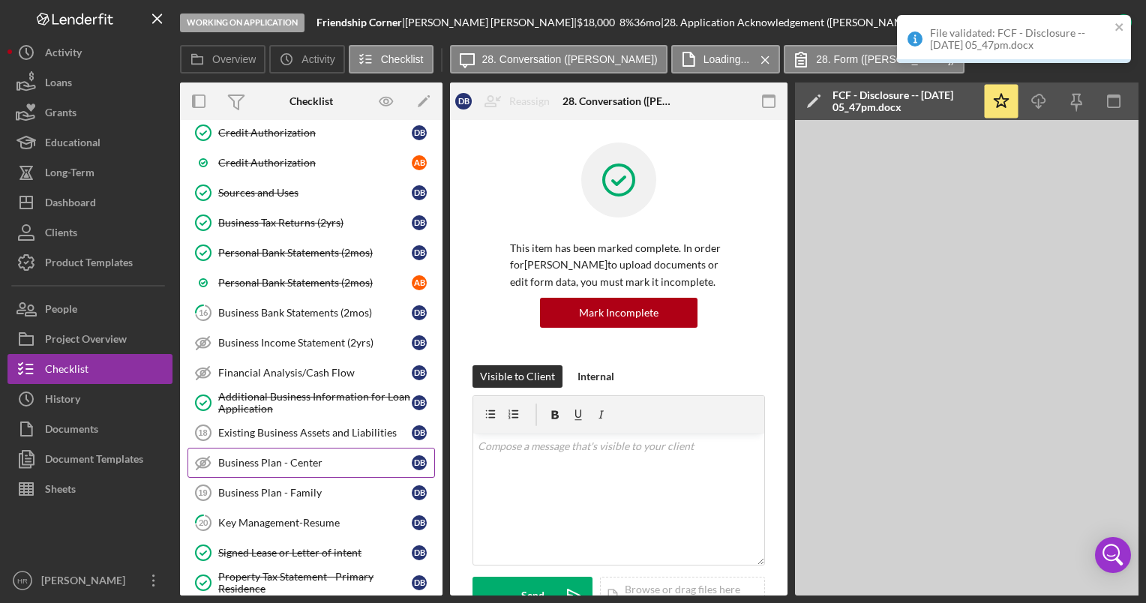
scroll to position [900, 0]
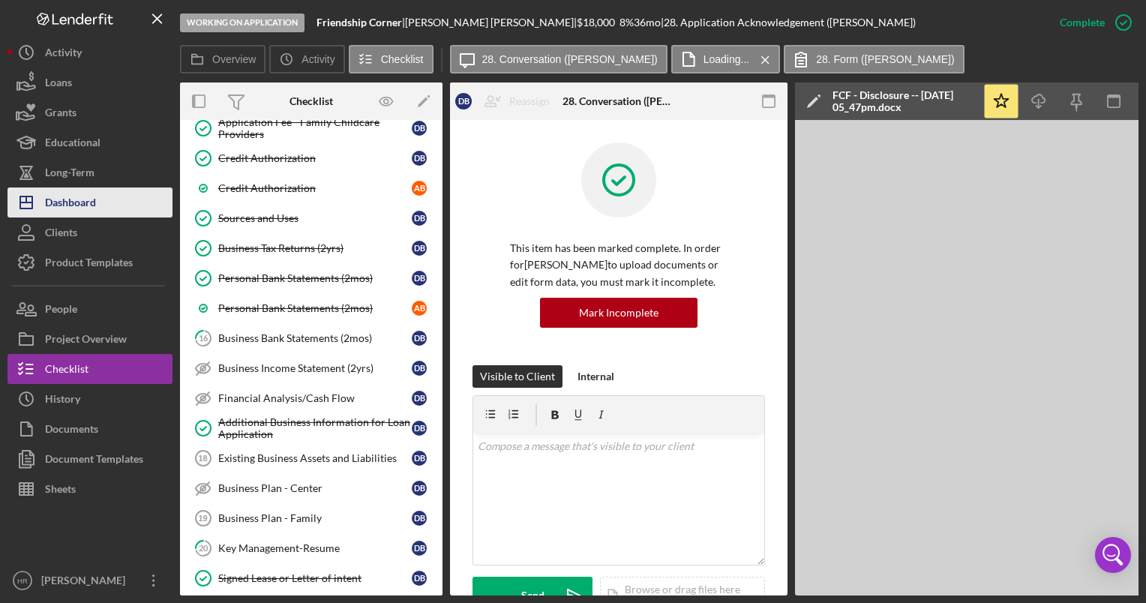
click at [70, 206] on div "Dashboard" at bounding box center [70, 205] width 51 height 34
